Goal: Task Accomplishment & Management: Manage account settings

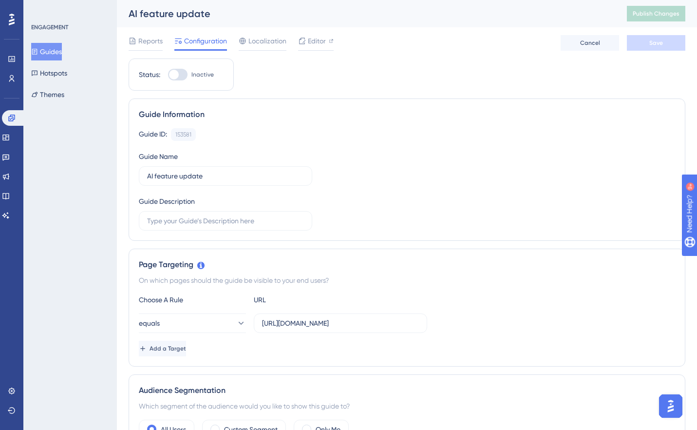
click at [180, 73] on div at bounding box center [177, 75] width 19 height 12
click at [168, 75] on input "Inactive" at bounding box center [168, 75] width 0 height 0
checkbox input "true"
click at [653, 45] on span "Save" at bounding box center [656, 43] width 14 height 8
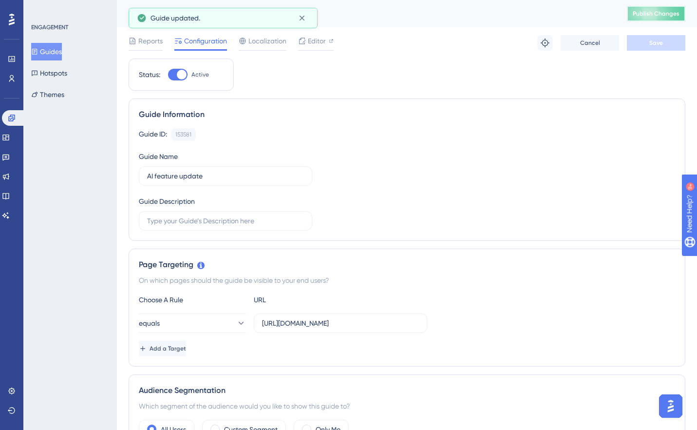
click at [651, 11] on span "Publish Changes" at bounding box center [656, 14] width 47 height 8
click at [317, 42] on span "Editor" at bounding box center [317, 41] width 18 height 12
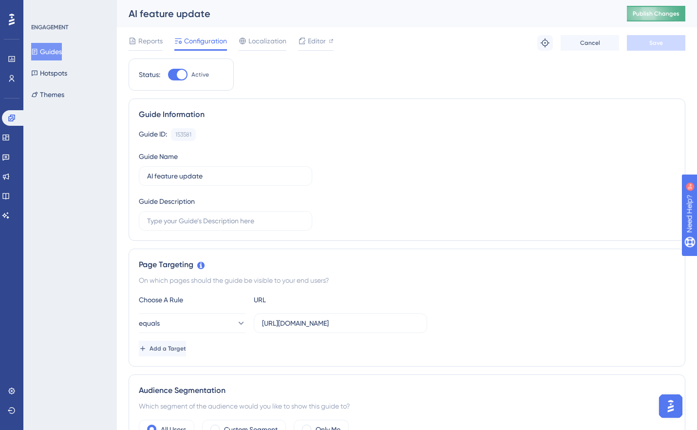
click at [642, 10] on span "Publish Changes" at bounding box center [656, 14] width 47 height 8
click at [309, 42] on span "Editor" at bounding box center [317, 41] width 18 height 12
click at [649, 11] on span "Publish Changes" at bounding box center [656, 14] width 47 height 8
